Goal: Task Accomplishment & Management: Complete application form

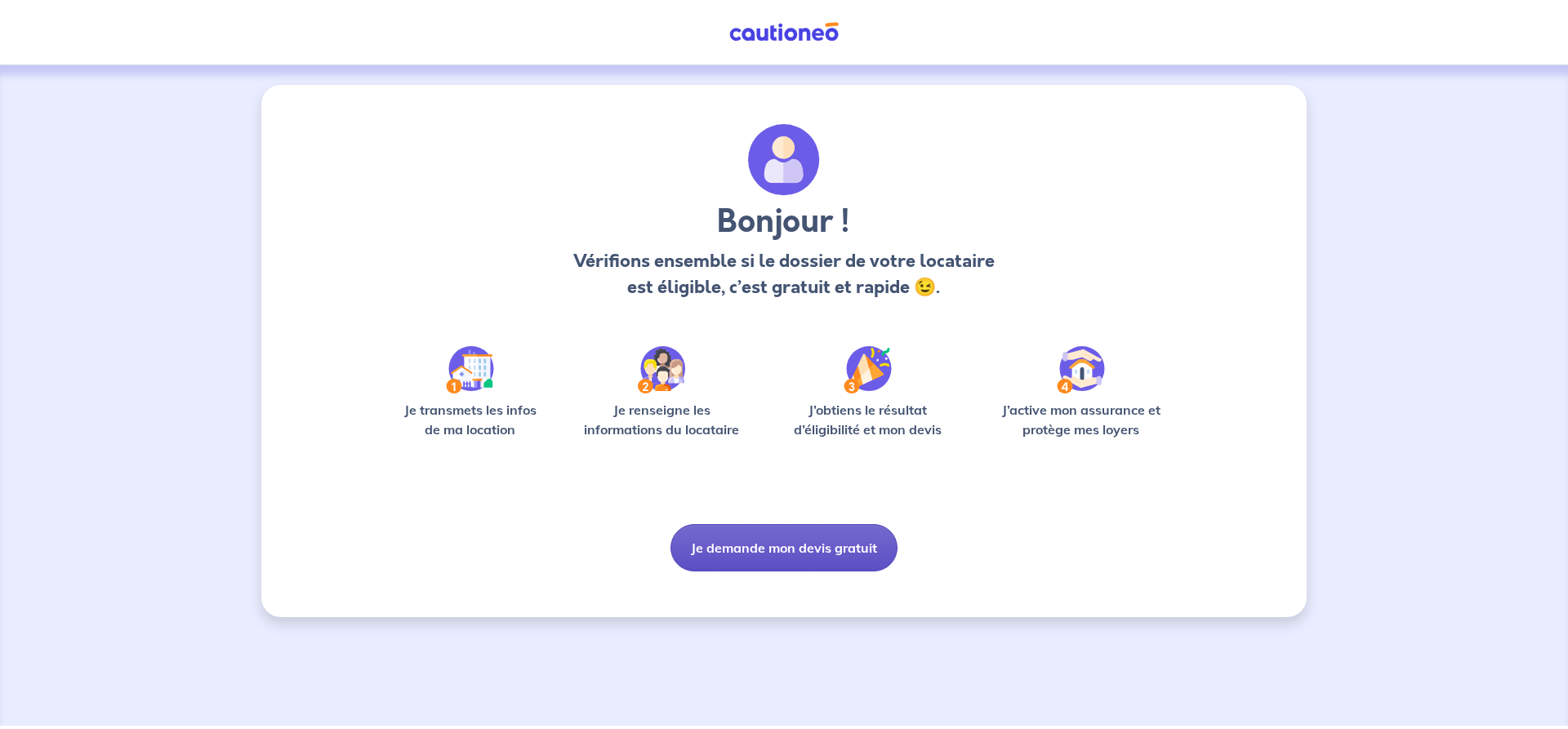
click at [761, 547] on button "Je demande mon devis gratuit" at bounding box center [784, 548] width 227 height 47
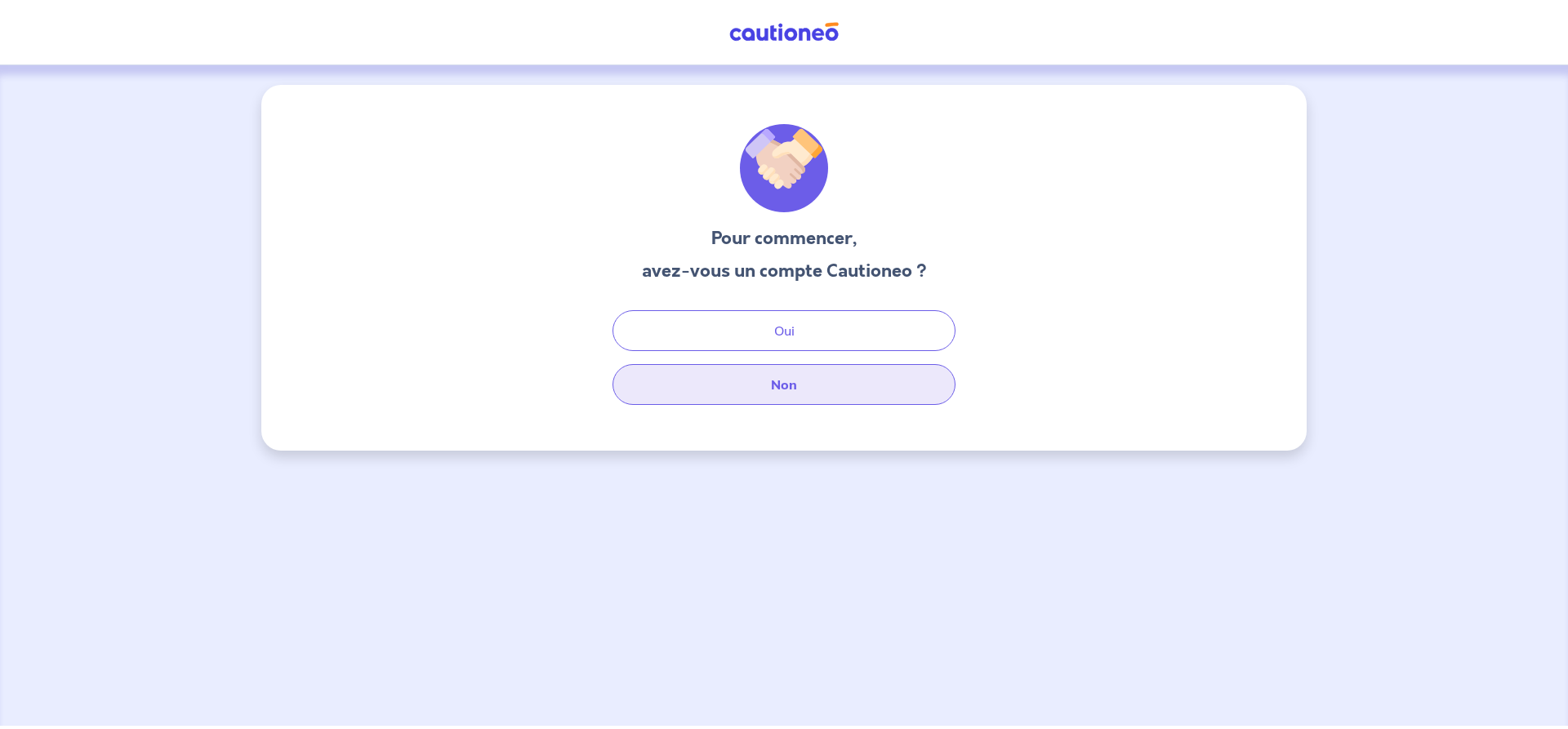
click at [773, 388] on button "Non" at bounding box center [784, 385] width 344 height 41
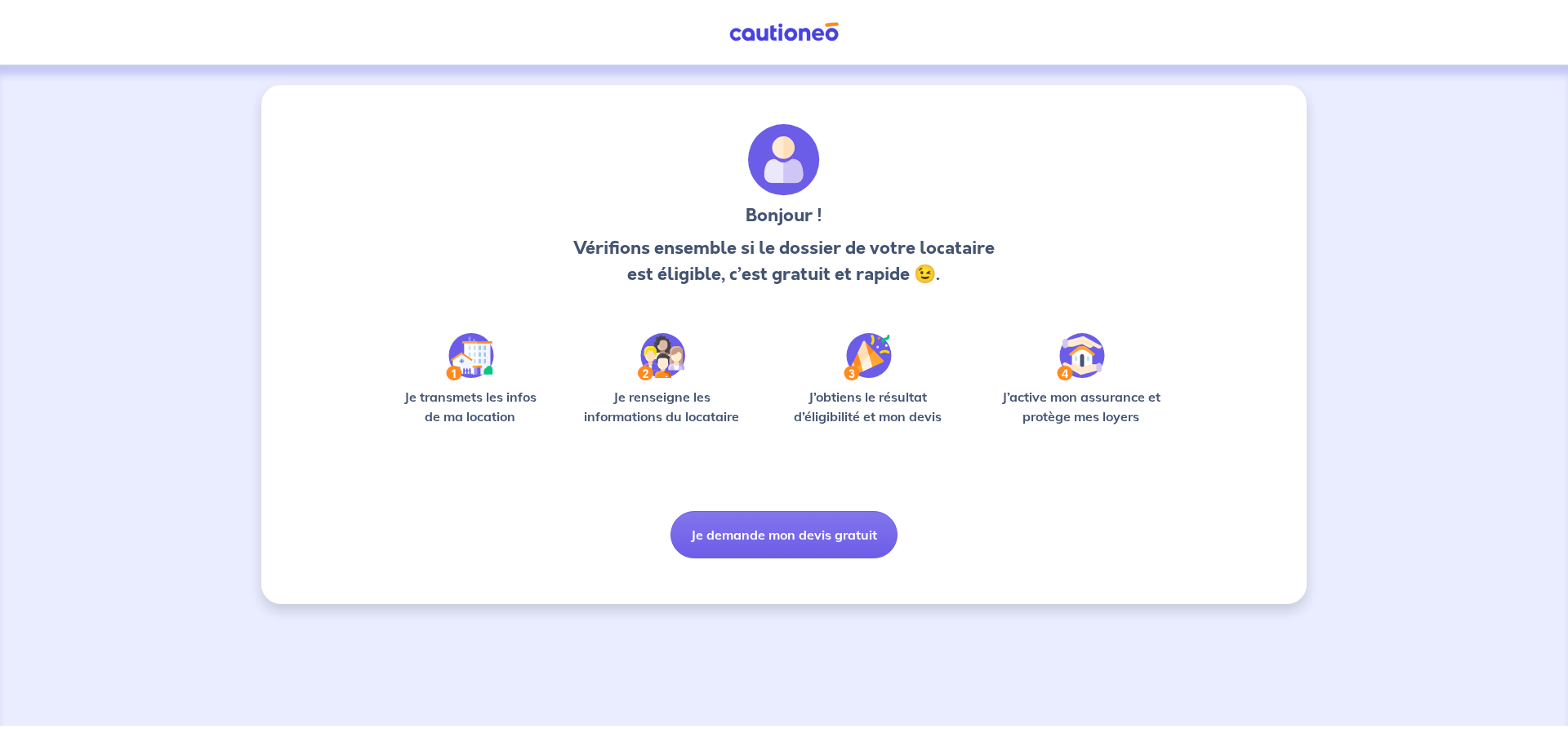
click at [774, 31] on img at bounding box center [784, 32] width 123 height 20
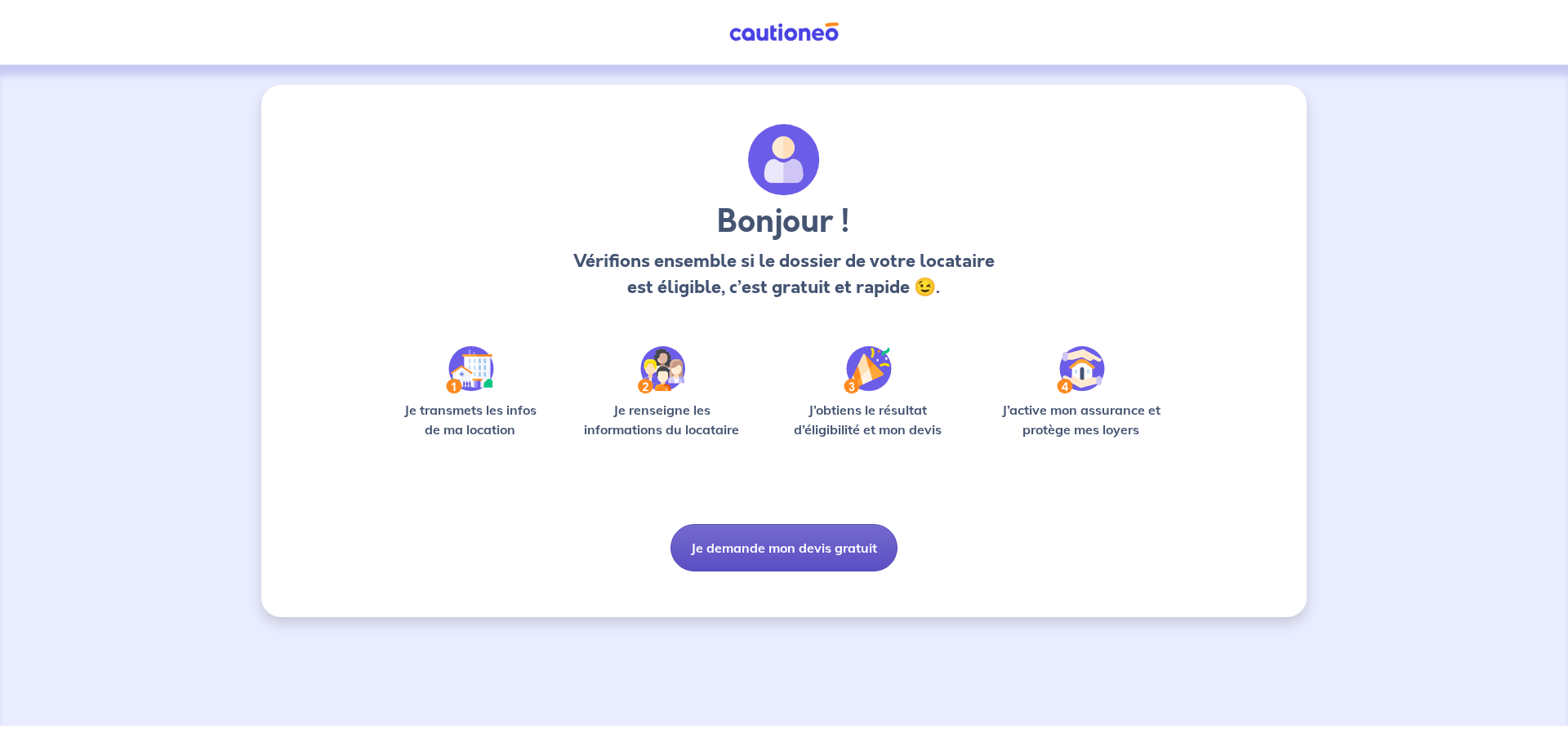
click at [814, 540] on button "Je demande mon devis gratuit" at bounding box center [784, 548] width 227 height 47
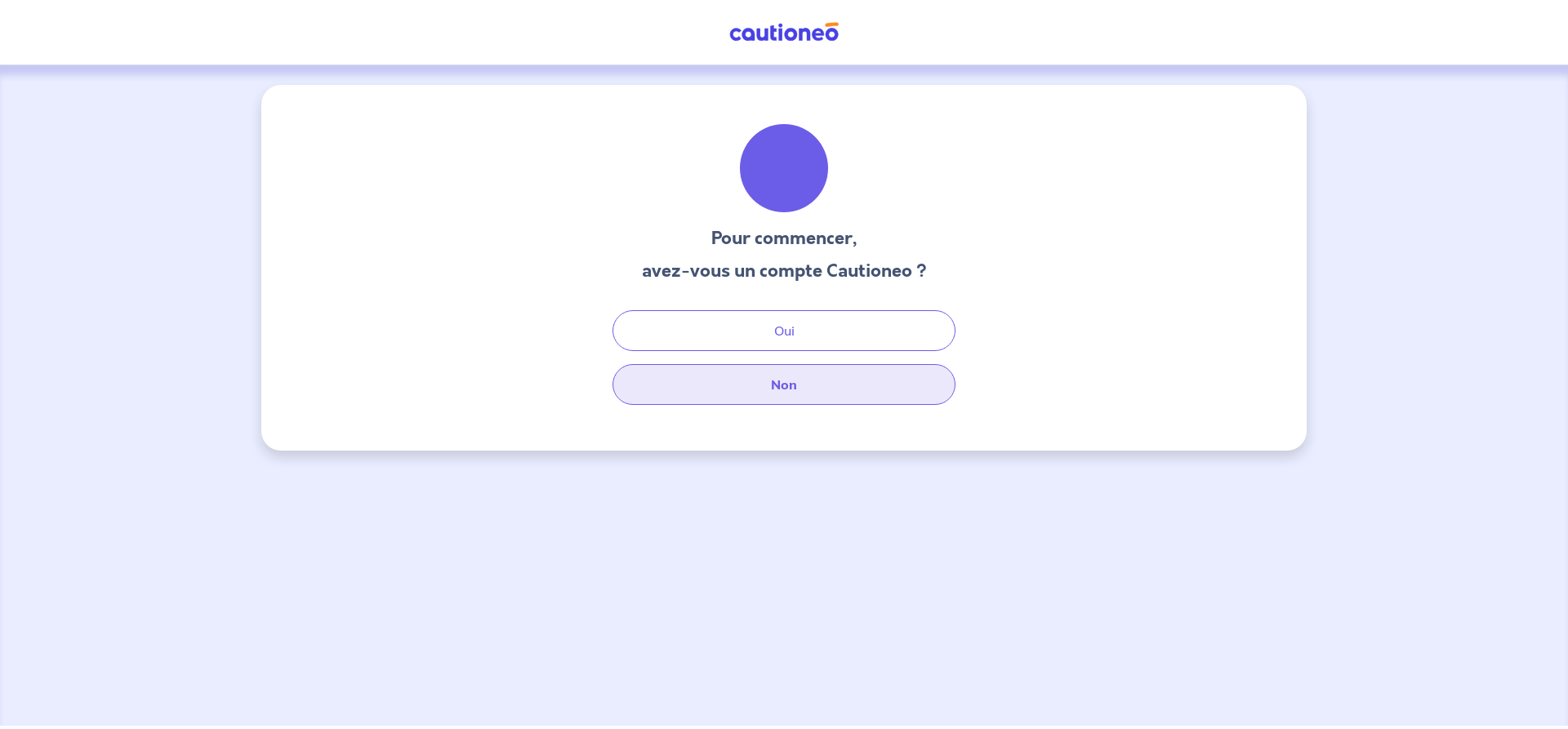
click at [783, 382] on button "Non" at bounding box center [784, 385] width 344 height 41
